Goal: Task Accomplishment & Management: Manage account settings

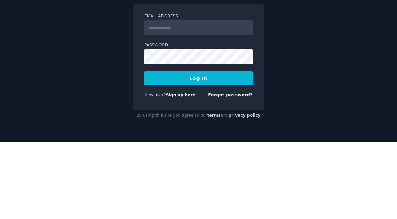
scroll to position [37, 0]
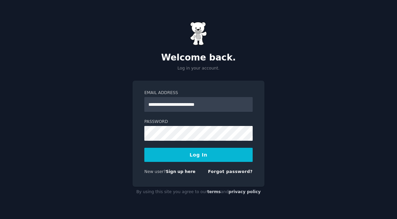
type input "**********"
click at [199, 148] on button "Log In" at bounding box center [198, 155] width 108 height 14
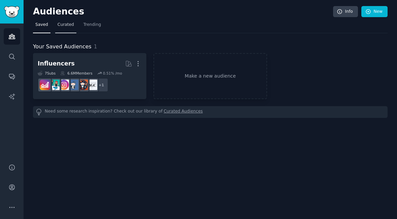
click at [64, 23] on span "Curated" at bounding box center [66, 25] width 16 height 6
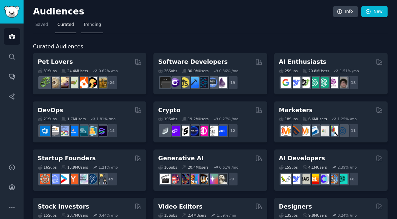
click at [93, 29] on link "Trending" at bounding box center [92, 27] width 22 height 14
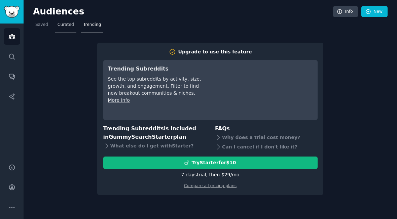
click at [63, 28] on link "Curated" at bounding box center [65, 27] width 21 height 14
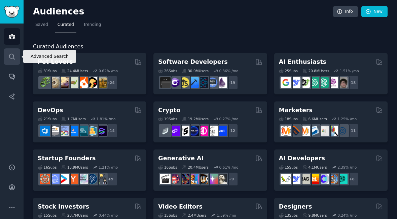
click at [18, 54] on link "Search" at bounding box center [12, 56] width 16 height 16
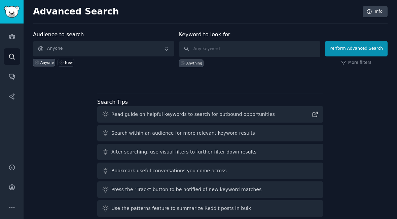
scroll to position [17, 0]
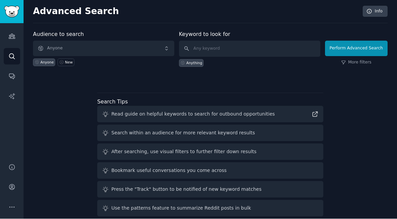
click at [177, 125] on div "Search within an audience for more relevant keyword results" at bounding box center [210, 133] width 226 height 16
click at [111, 125] on div "Search within an audience for more relevant keyword results" at bounding box center [210, 133] width 226 height 16
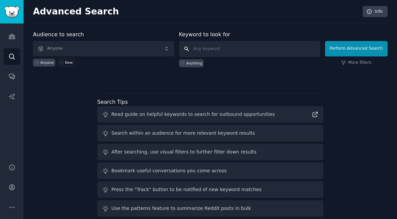
click at [196, 52] on input "text" at bounding box center [249, 49] width 141 height 16
click at [128, 52] on span "Anyone" at bounding box center [103, 48] width 141 height 15
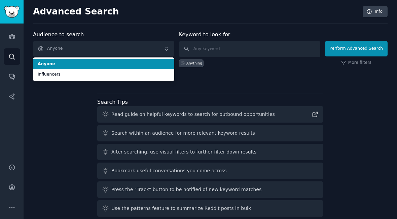
click at [128, 52] on span "Anyone" at bounding box center [103, 48] width 141 height 15
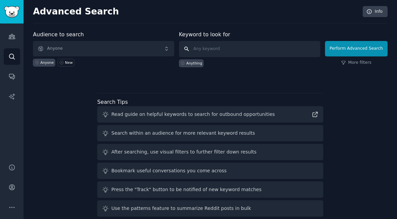
click at [251, 57] on input "text" at bounding box center [249, 49] width 141 height 16
type input "coding"
click at [364, 58] on div "Perform Advanced Search More filters" at bounding box center [356, 50] width 63 height 33
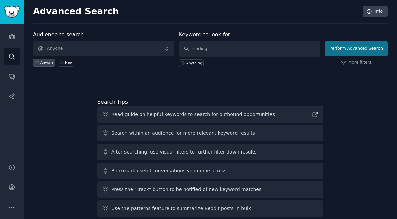
click at [364, 55] on button "Perform Advanced Search" at bounding box center [356, 48] width 63 height 15
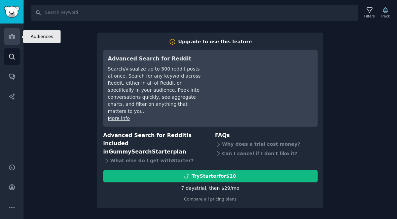
click at [13, 41] on link "Audiences" at bounding box center [12, 36] width 16 height 16
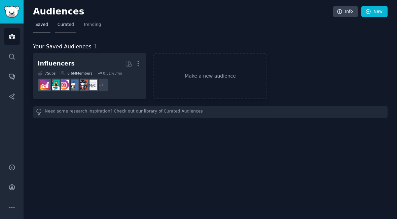
click at [66, 31] on link "Curated" at bounding box center [65, 27] width 21 height 14
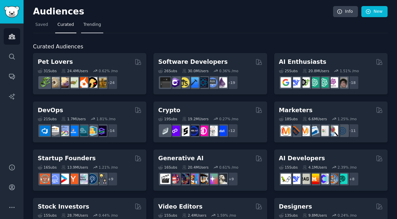
click at [99, 31] on link "Trending" at bounding box center [92, 27] width 22 height 14
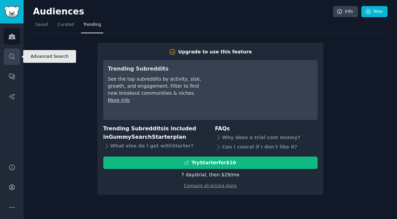
click at [12, 63] on link "Search" at bounding box center [12, 56] width 16 height 16
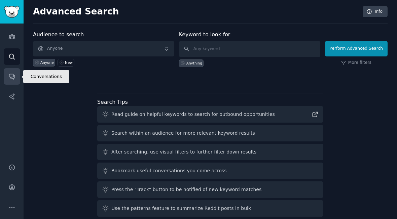
click at [12, 78] on icon "Sidebar" at bounding box center [11, 76] width 5 height 5
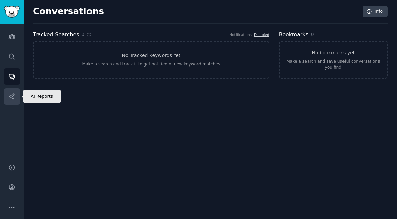
click at [12, 96] on icon "Sidebar" at bounding box center [11, 96] width 7 height 7
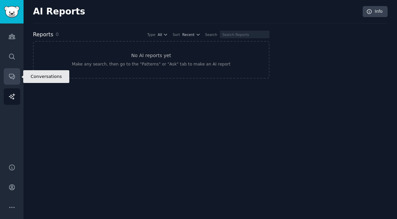
click at [13, 77] on icon "Sidebar" at bounding box center [11, 76] width 7 height 7
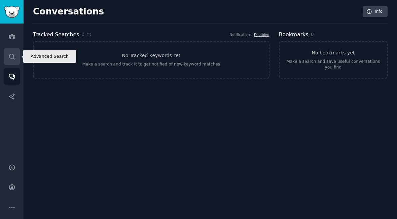
click at [13, 61] on link "Search" at bounding box center [12, 56] width 16 height 16
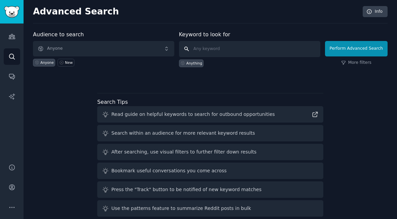
click at [201, 53] on input "text" at bounding box center [249, 49] width 141 height 16
type input "d"
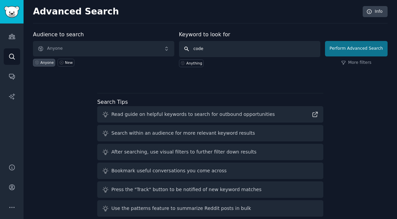
type input "code"
click at [367, 48] on button "Perform Advanced Search" at bounding box center [356, 48] width 63 height 15
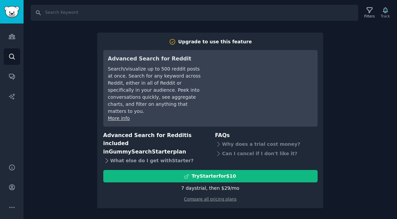
click at [110, 158] on icon at bounding box center [106, 160] width 7 height 7
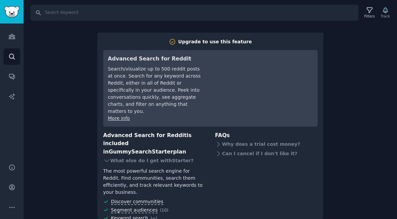
click at [11, 26] on div "Audiences Search Conversations AI Reports" at bounding box center [12, 90] width 24 height 132
click at [11, 41] on link "Audiences" at bounding box center [12, 36] width 16 height 16
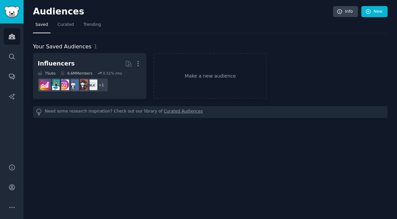
click at [76, 28] on nav "Saved Curated Trending" at bounding box center [210, 27] width 355 height 14
click at [69, 27] on span "Curated" at bounding box center [66, 25] width 16 height 6
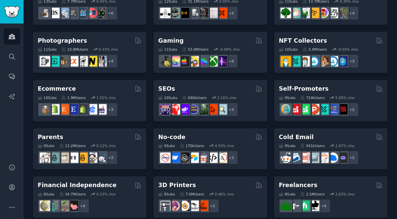
scroll to position [285, 0]
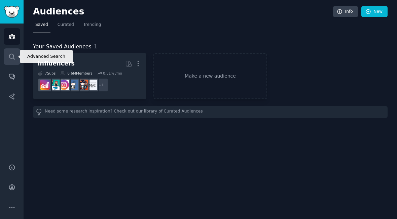
click at [6, 65] on link "Search" at bounding box center [12, 56] width 16 height 16
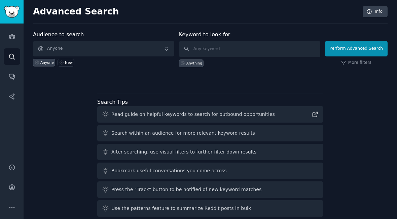
click at [134, 51] on span "Anyone" at bounding box center [103, 48] width 141 height 15
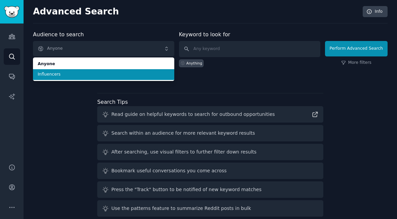
click at [108, 77] on span "Influencers" at bounding box center [104, 75] width 132 height 6
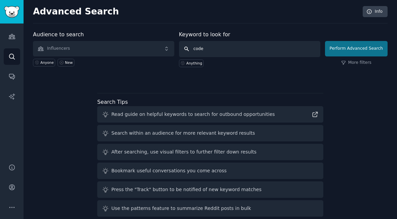
type input "code"
click at [342, 51] on button "Perform Advanced Search" at bounding box center [356, 48] width 63 height 15
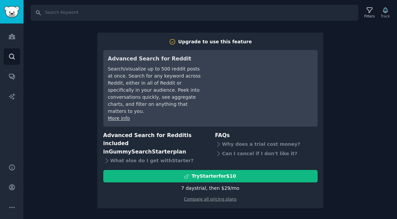
click at [5, 9] on img "Sidebar" at bounding box center [11, 12] width 15 height 12
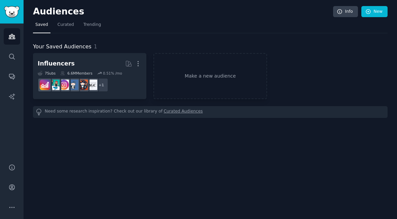
click at [13, 17] on img "Sidebar" at bounding box center [11, 12] width 15 height 12
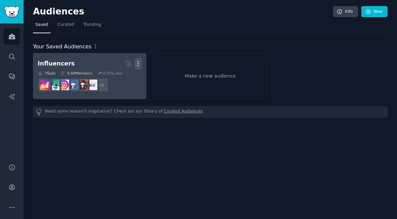
click at [138, 65] on icon "button" at bounding box center [138, 63] width 7 height 7
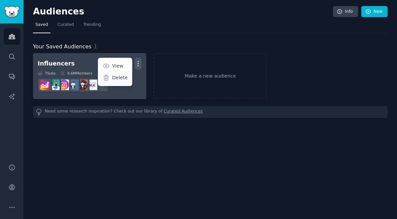
click at [120, 80] on p "Delete" at bounding box center [119, 77] width 15 height 7
click at [114, 77] on p "Delete" at bounding box center [119, 77] width 15 height 7
click at [116, 83] on div "Delete" at bounding box center [115, 78] width 32 height 14
click at [108, 80] on icon at bounding box center [106, 77] width 7 height 7
click at [105, 76] on icon at bounding box center [106, 77] width 5 height 5
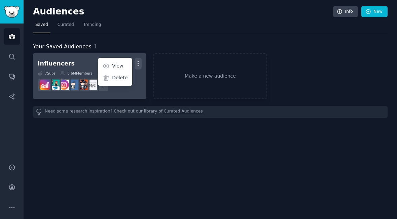
click at [108, 78] on icon at bounding box center [106, 77] width 5 height 5
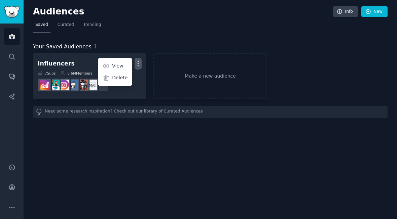
drag, startPoint x: 125, startPoint y: 83, endPoint x: 0, endPoint y: 0, distance: 151.0
click at [0, 0] on html "Audiences Search Conversations AI Reports Help Account More Audiences Info New …" at bounding box center [198, 109] width 397 height 219
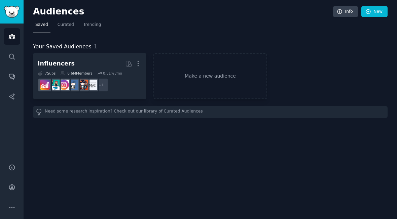
click at [189, 111] on link "Curated Audiences" at bounding box center [183, 112] width 39 height 7
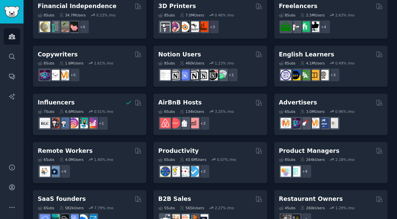
scroll to position [448, 0]
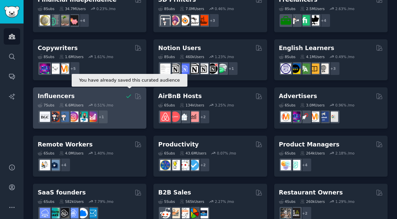
click at [129, 96] on icon at bounding box center [128, 96] width 7 height 7
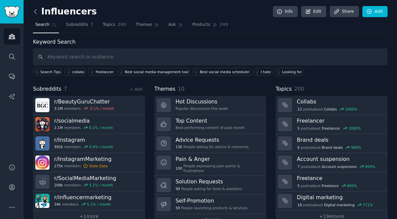
click at [33, 15] on icon at bounding box center [35, 11] width 7 height 7
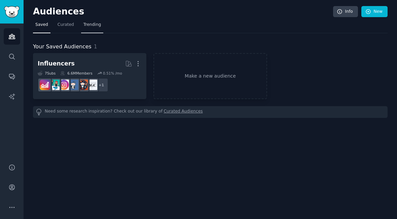
click at [98, 27] on span "Trending" at bounding box center [91, 25] width 17 height 6
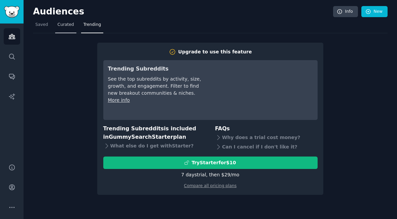
click at [64, 24] on span "Curated" at bounding box center [66, 25] width 16 height 6
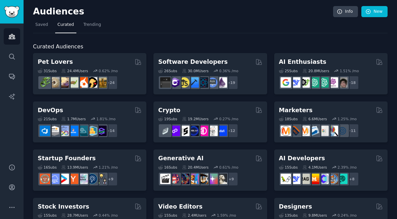
click at [12, 7] on img "Sidebar" at bounding box center [11, 12] width 15 height 12
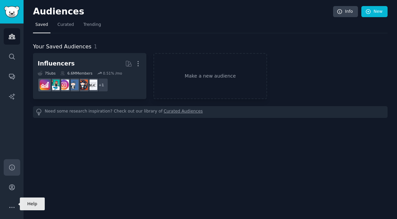
click at [9, 176] on link "Help" at bounding box center [12, 167] width 16 height 16
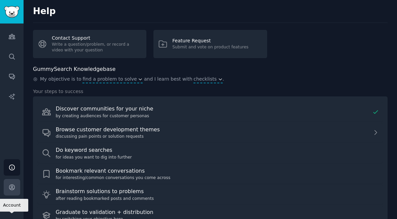
click at [12, 196] on link "Account" at bounding box center [12, 187] width 16 height 16
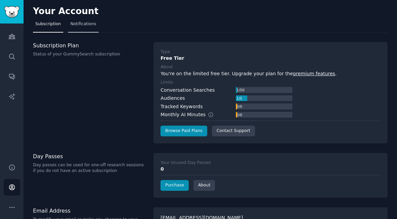
click at [83, 21] on span "Notifications" at bounding box center [83, 24] width 26 height 6
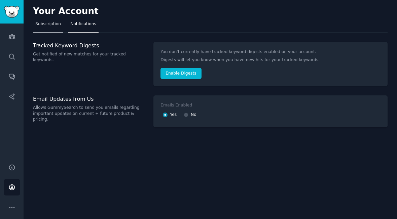
click at [42, 28] on link "Subscription" at bounding box center [48, 26] width 30 height 14
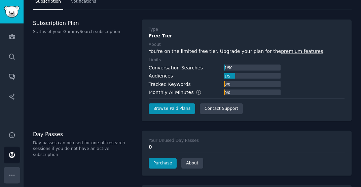
click at [14, 183] on button "More" at bounding box center [12, 175] width 16 height 16
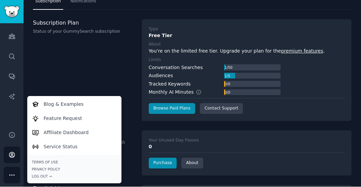
click at [99, 87] on div "Subscription Plan Status of your GummySearch subscription" at bounding box center [84, 71] width 102 height 102
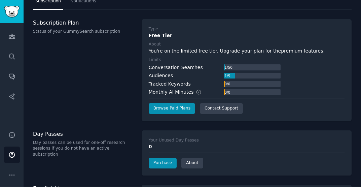
drag, startPoint x: 182, startPoint y: 196, endPoint x: 177, endPoint y: 195, distance: 5.2
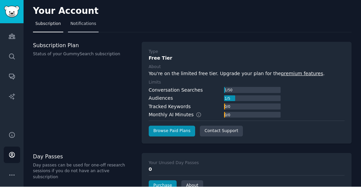
click at [85, 25] on span "Notifications" at bounding box center [83, 24] width 26 height 6
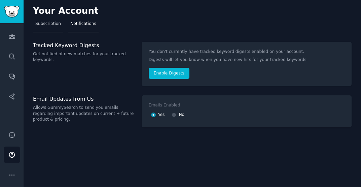
click at [45, 28] on link "Subscription" at bounding box center [48, 26] width 30 height 14
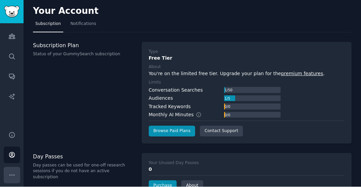
click at [11, 183] on button "More" at bounding box center [12, 175] width 16 height 16
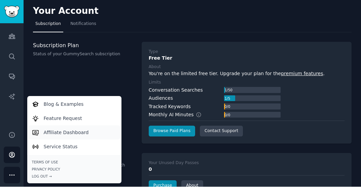
click at [60, 140] on link "Affiliate Dashboard" at bounding box center [74, 132] width 92 height 14
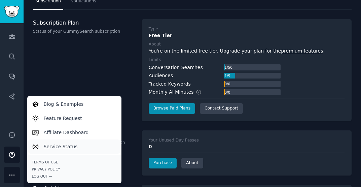
click at [52, 150] on p "Service Status" at bounding box center [61, 146] width 34 height 7
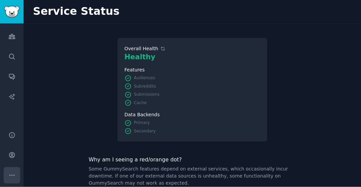
click at [11, 179] on icon "Sidebar" at bounding box center [11, 175] width 7 height 7
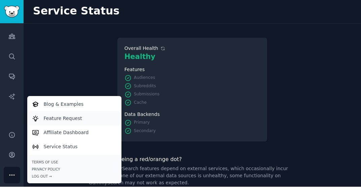
click at [57, 122] on p "Feature Request" at bounding box center [63, 118] width 38 height 7
click at [45, 183] on div "Terms of Use Privacy Policy Log Out →" at bounding box center [74, 169] width 94 height 28
click at [44, 179] on div "Log Out →" at bounding box center [74, 176] width 85 height 5
